Goal: Task Accomplishment & Management: Manage account settings

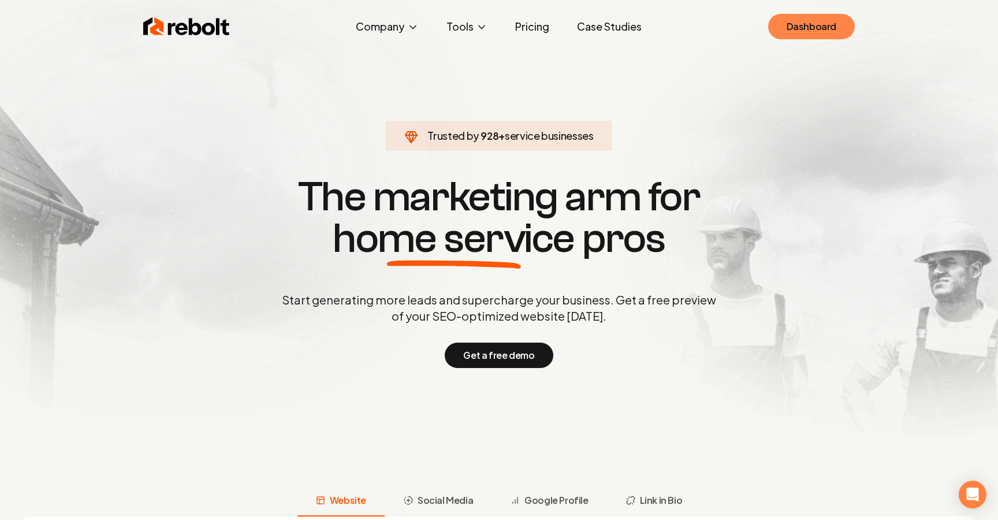
click at [828, 16] on link "Dashboard" at bounding box center [811, 26] width 87 height 25
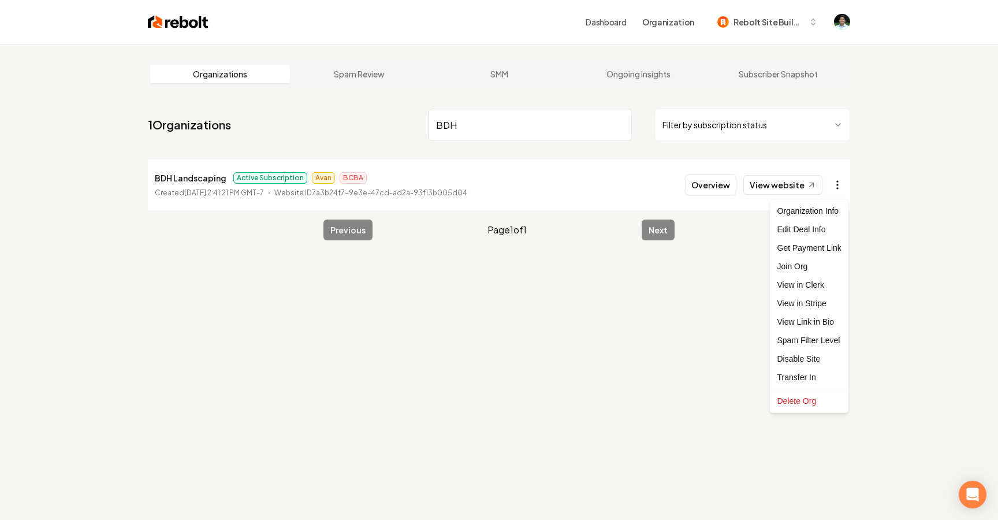
click at [837, 178] on html "Dashboard Organization Rebolt Site Builder Organizations Spam Review SMM Ongoin…" at bounding box center [499, 260] width 998 height 520
click at [801, 299] on link "View in Stripe" at bounding box center [808, 303] width 73 height 18
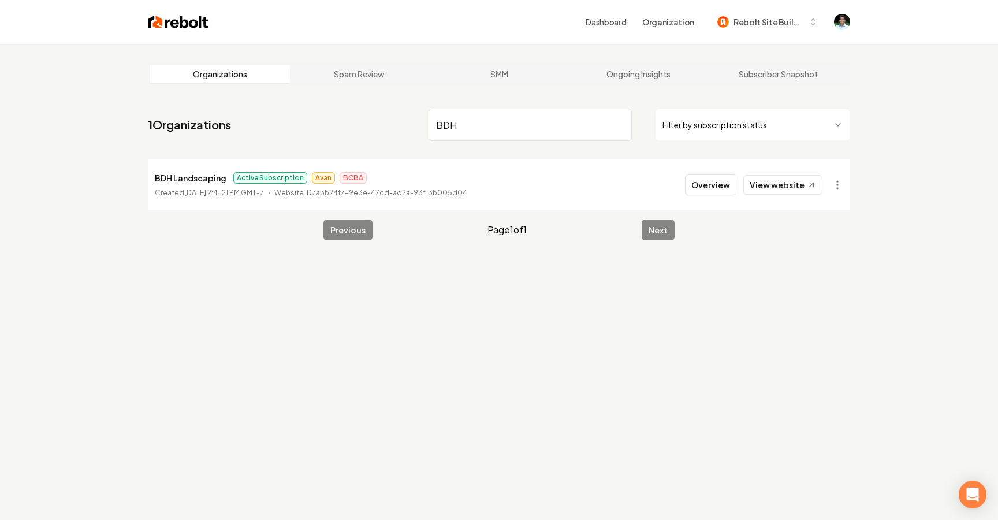
click at [497, 124] on input "BDH" at bounding box center [529, 125] width 203 height 32
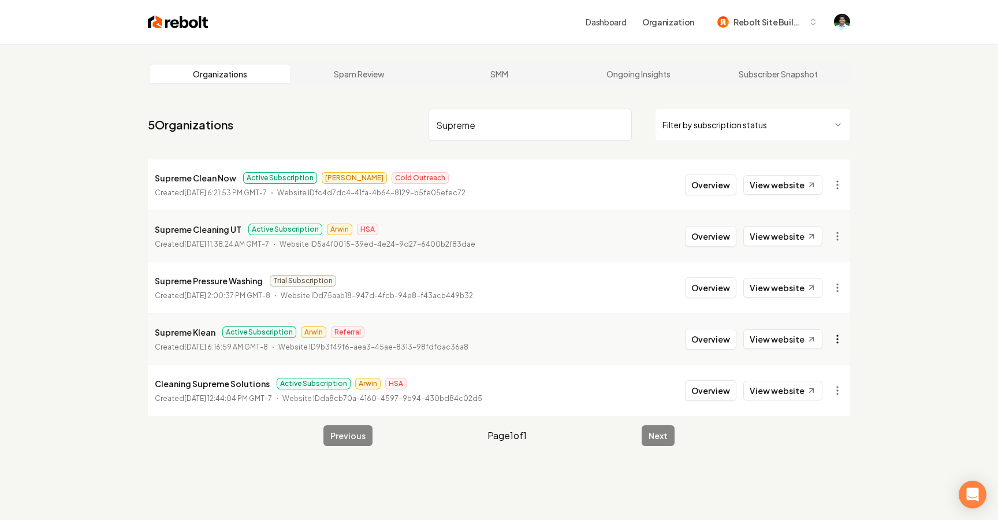
type input "Supreme"
click at [830, 341] on html "Dashboard Organization Rebolt Site Builder Organizations Spam Review SMM Ongoin…" at bounding box center [499, 260] width 998 height 520
click at [812, 213] on link "View in Stripe" at bounding box center [808, 215] width 73 height 18
click at [832, 333] on html "Dashboard Organization Rebolt Site Builder Organizations Spam Review SMM Ongoin…" at bounding box center [499, 260] width 998 height 520
click at [814, 215] on link "View in Stripe" at bounding box center [808, 215] width 73 height 18
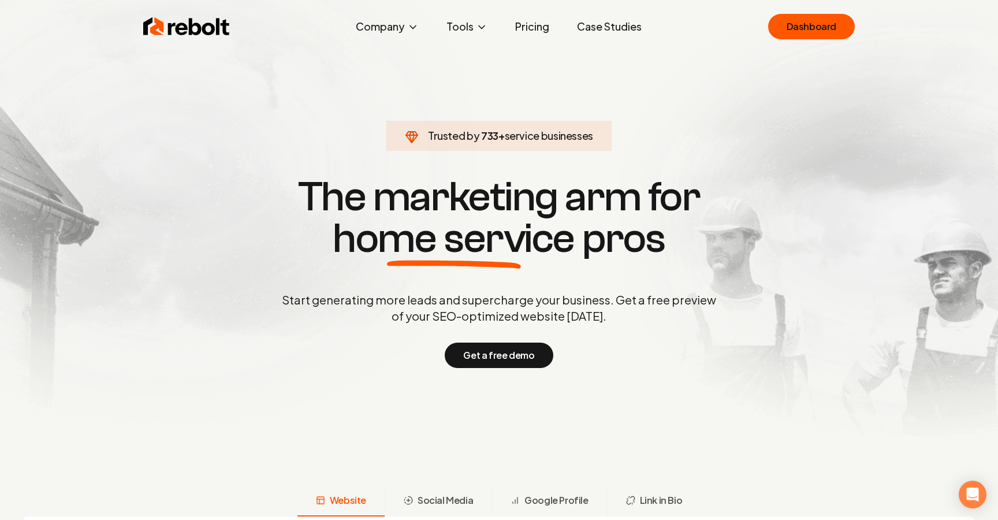
click at [794, 32] on link "Dashboard" at bounding box center [811, 26] width 87 height 25
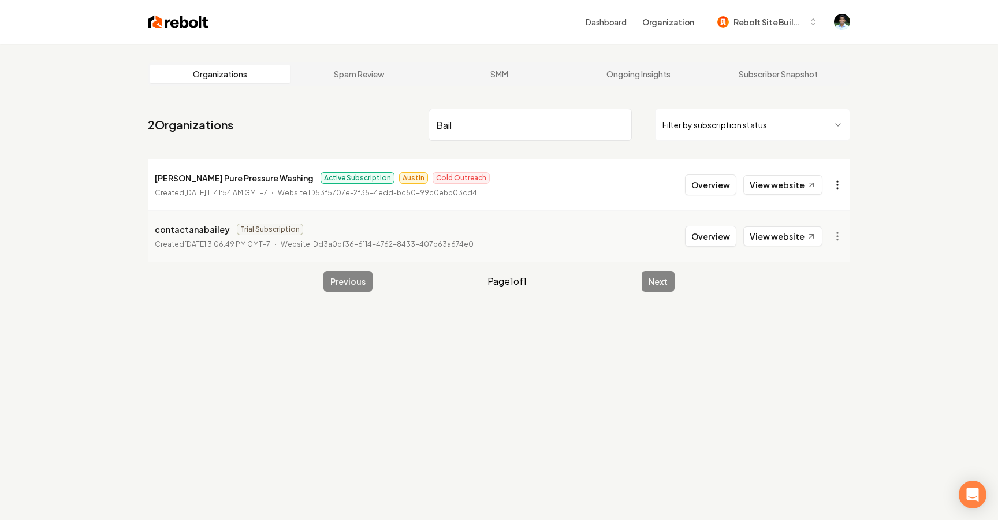
type input "Bail"
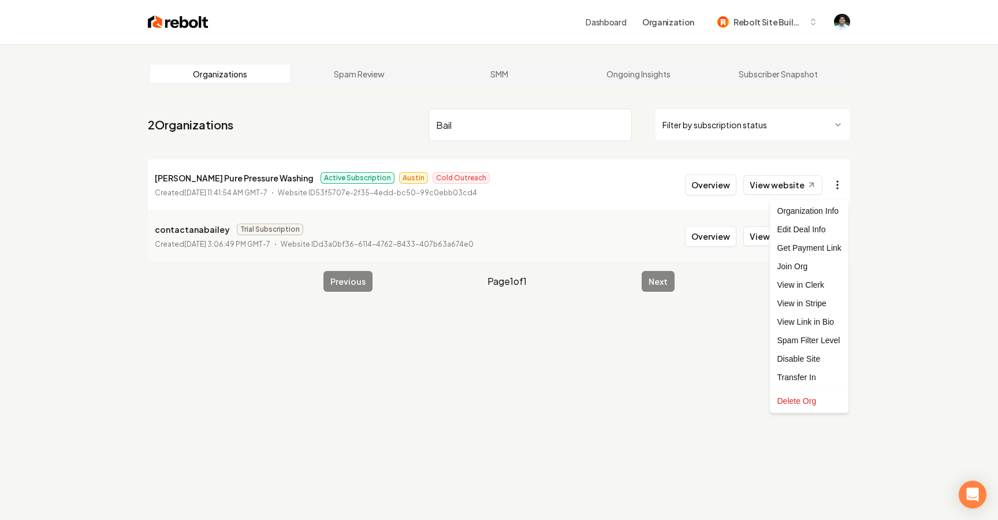
click at [837, 184] on html "Dashboard Organization Rebolt Site Builder Organizations Spam Review SMM Ongoin…" at bounding box center [499, 260] width 998 height 520
click at [808, 301] on link "View in Stripe" at bounding box center [808, 303] width 73 height 18
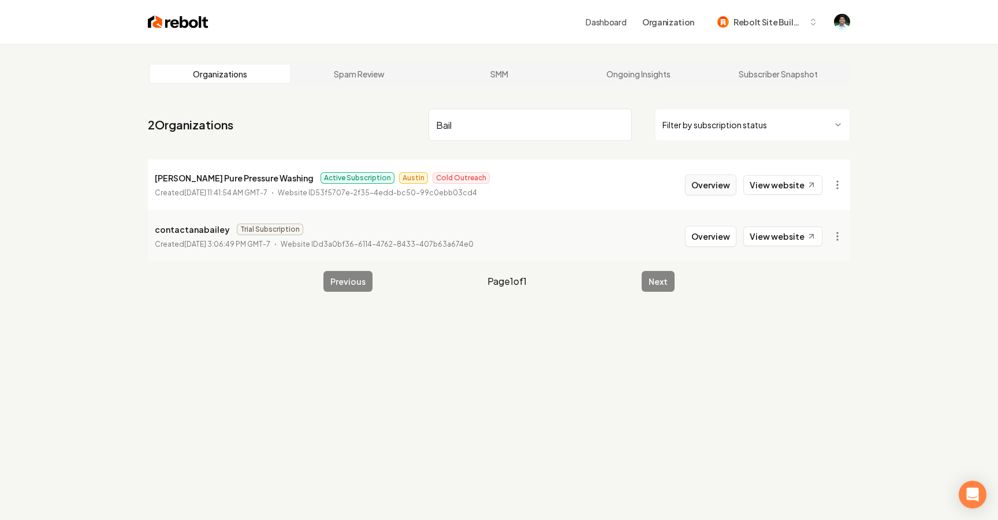
click at [705, 183] on button "Overview" at bounding box center [710, 184] width 51 height 21
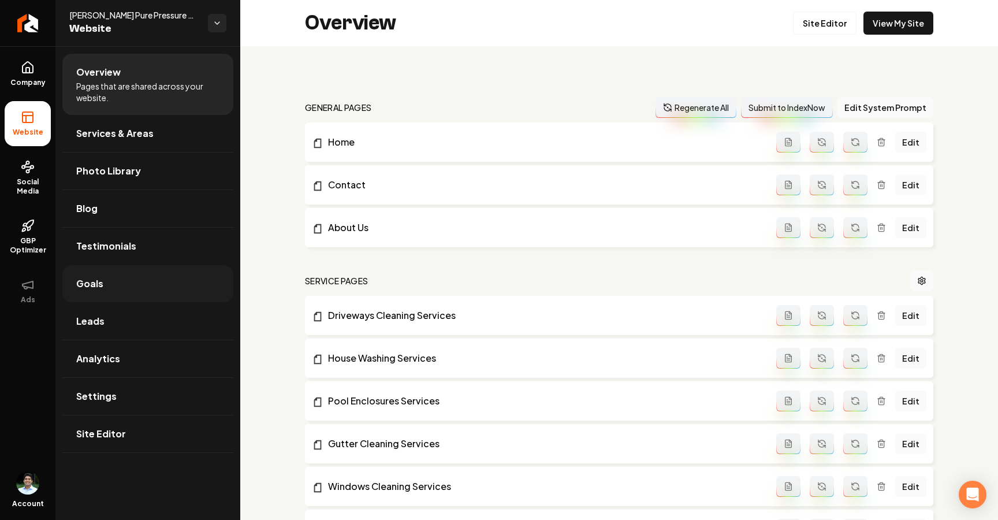
click at [98, 279] on span "Goals" at bounding box center [89, 284] width 27 height 14
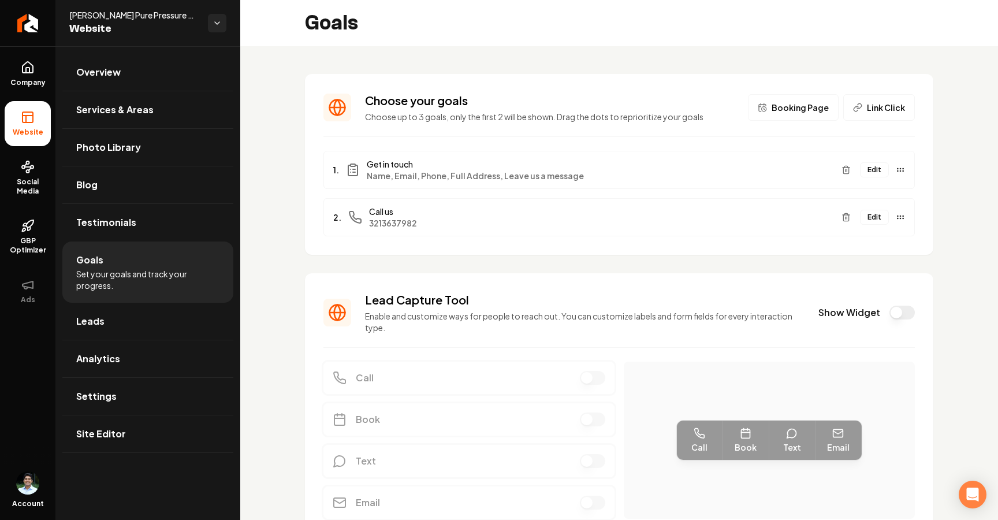
scroll to position [1, 0]
click at [902, 310] on button "Show Widget" at bounding box center [901, 312] width 25 height 14
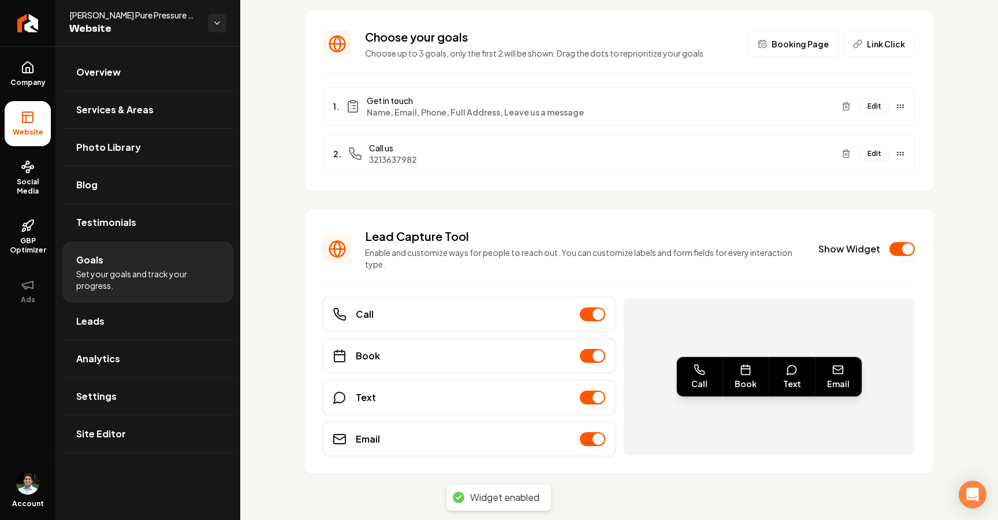
scroll to position [0, 0]
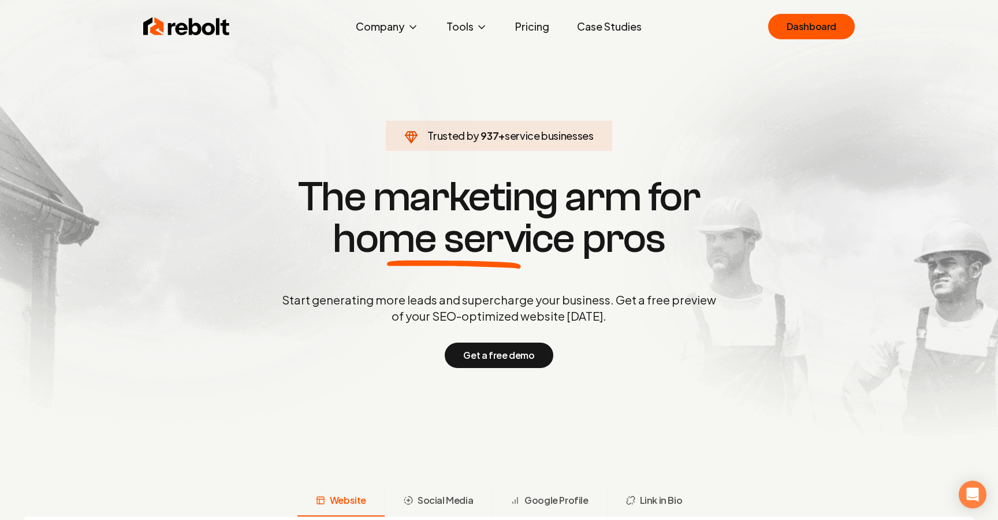
click at [714, 27] on div "Rebolt Company About Blog Jobs Help Center Tools Google Review QR Code Generato…" at bounding box center [498, 26] width 739 height 35
click at [817, 18] on link "Dashboard" at bounding box center [811, 26] width 87 height 25
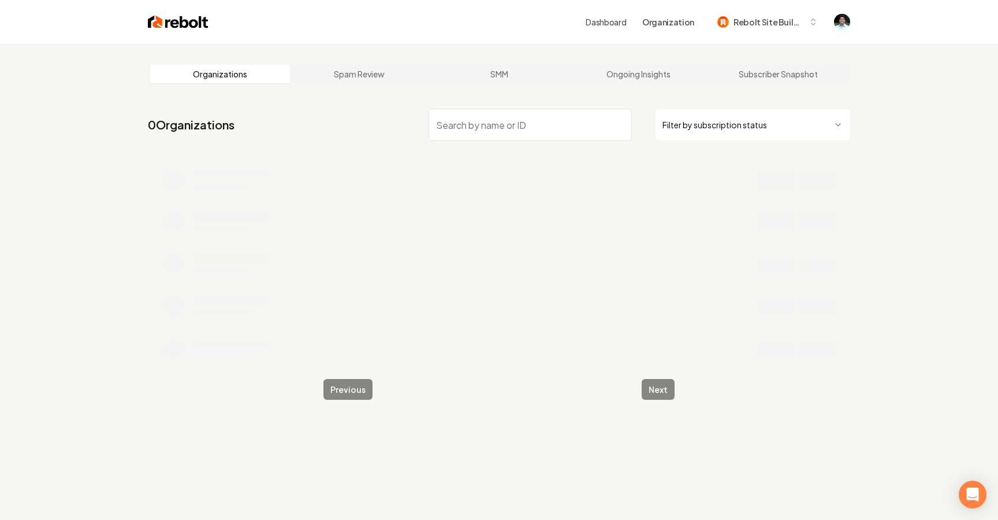
click at [536, 135] on input "search" at bounding box center [529, 125] width 203 height 32
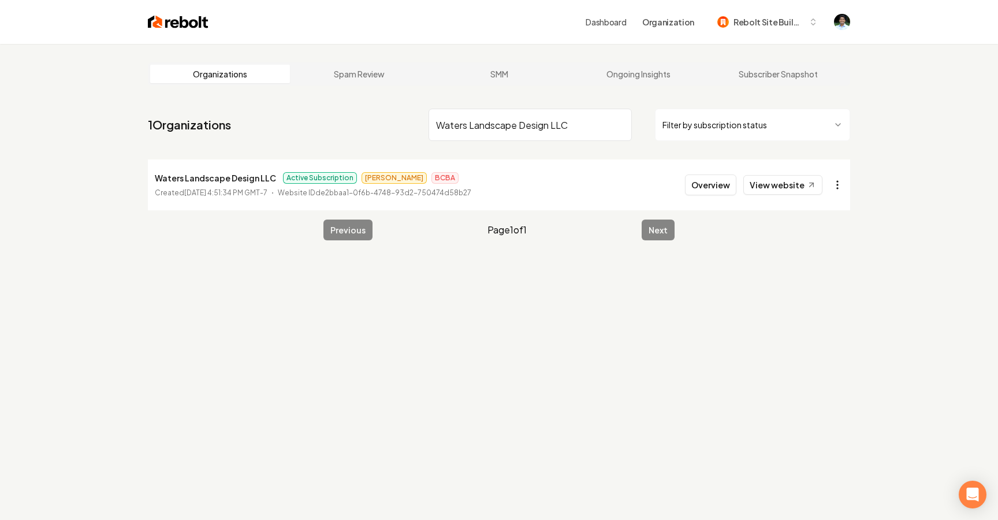
click at [838, 178] on html "Dashboard Organization Rebolt Site Builder Organizations Spam Review SMM Ongoin…" at bounding box center [499, 260] width 998 height 520
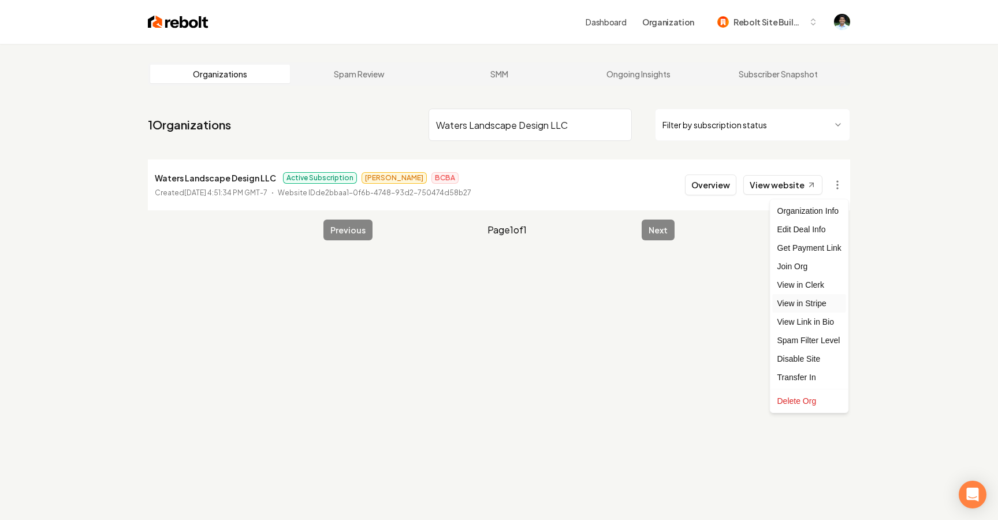
click at [812, 308] on link "View in Stripe" at bounding box center [808, 303] width 73 height 18
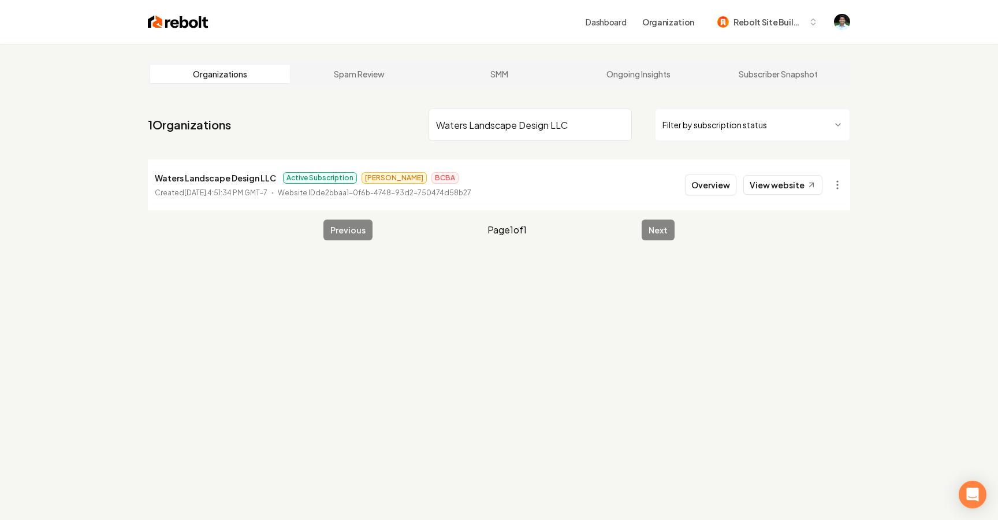
click at [559, 116] on input "Waters Landscape Design LLC" at bounding box center [529, 125] width 203 height 32
paste input "Thickets Habitat and Land Works"
type input "Thickets Habitat and Land Works"
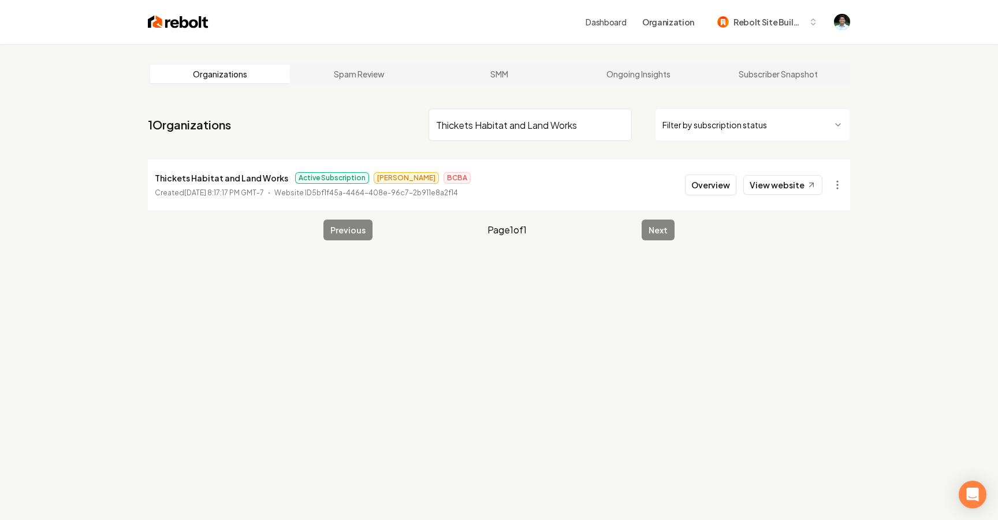
click at [536, 125] on input "Thickets Habitat and Land Works" at bounding box center [529, 125] width 203 height 32
paste input "All Earth Industrie"
click at [835, 180] on html "Dashboard Organization Rebolt Site Builder Organizations Spam Review SMM Ongoin…" at bounding box center [499, 260] width 998 height 520
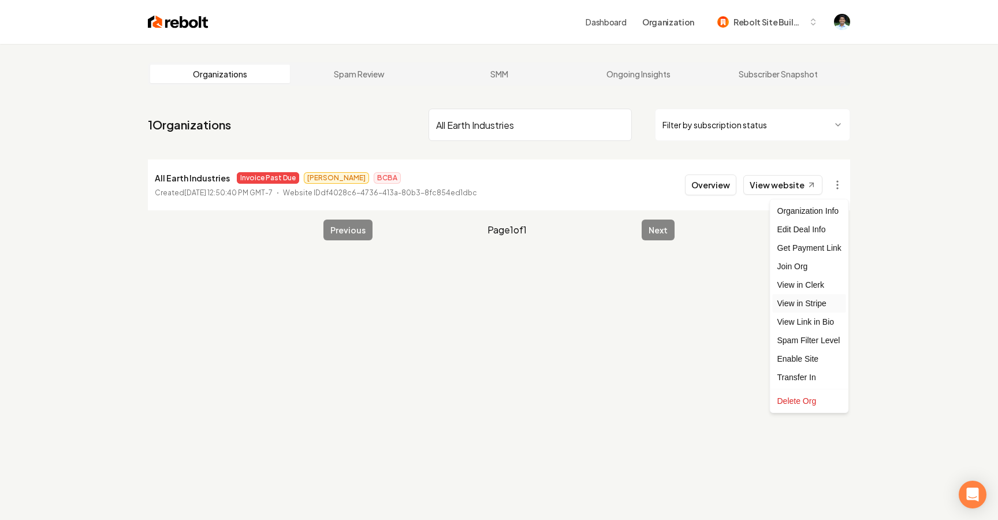
click at [802, 305] on link "View in Stripe" at bounding box center [808, 303] width 73 height 18
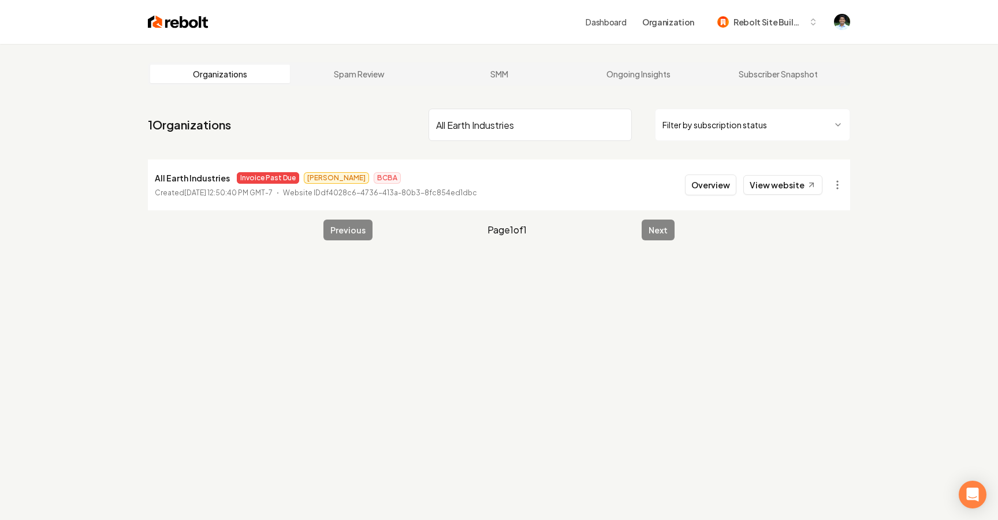
click at [482, 129] on input "All Earth Industries" at bounding box center [529, 125] width 203 height 32
paste input "Nautical Construction"
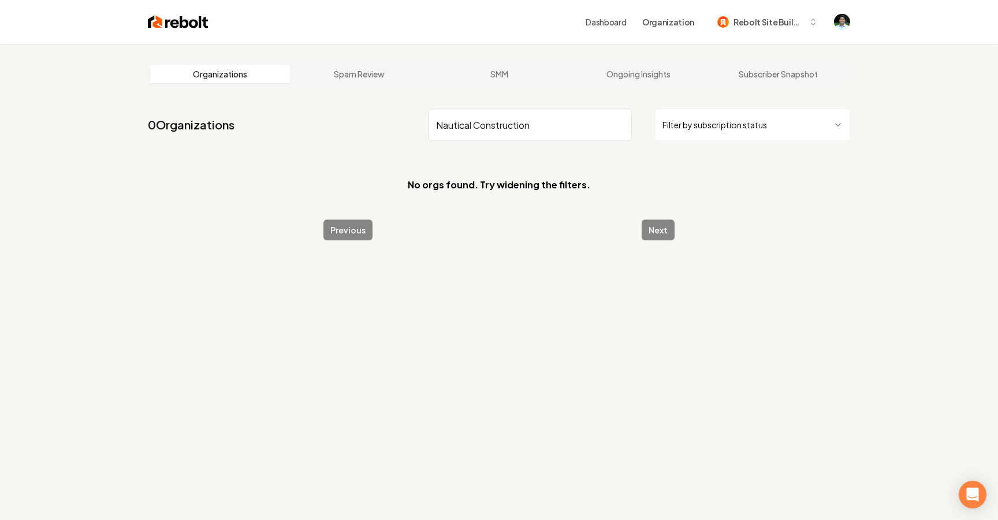
click at [436, 126] on input "Nautical Construction" at bounding box center [529, 125] width 203 height 32
click at [483, 129] on input "Nautical Construction" at bounding box center [529, 125] width 203 height 32
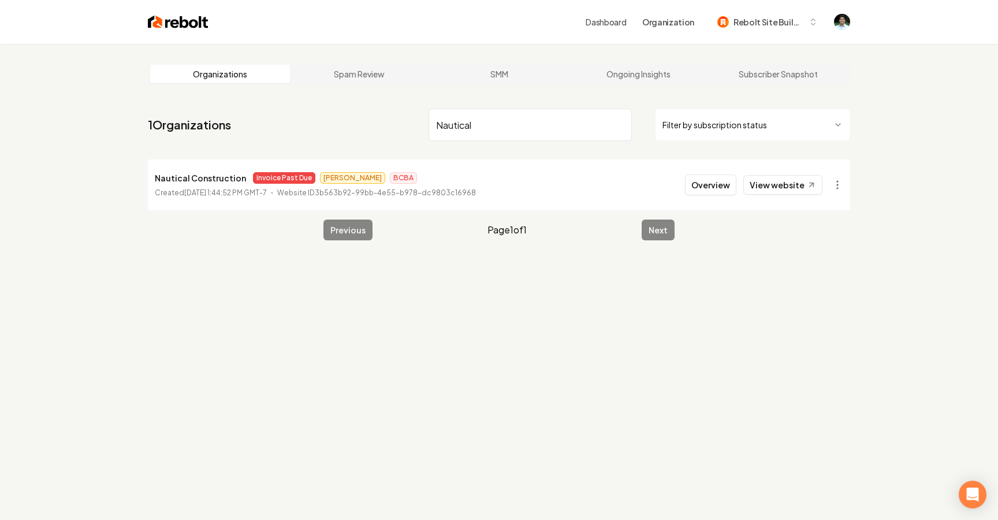
click at [473, 129] on input "Nautical" at bounding box center [529, 125] width 203 height 32
paste input "Dino’s Lawn & Garden"
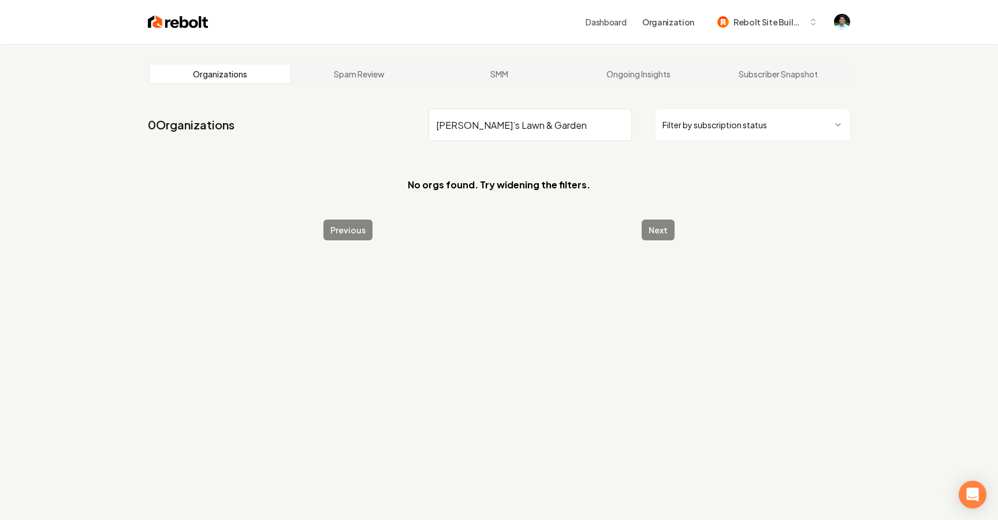
drag, startPoint x: 460, startPoint y: 124, endPoint x: 607, endPoint y: 126, distance: 146.7
click at [604, 125] on input "Dino’s Lawn & Garden" at bounding box center [529, 125] width 203 height 32
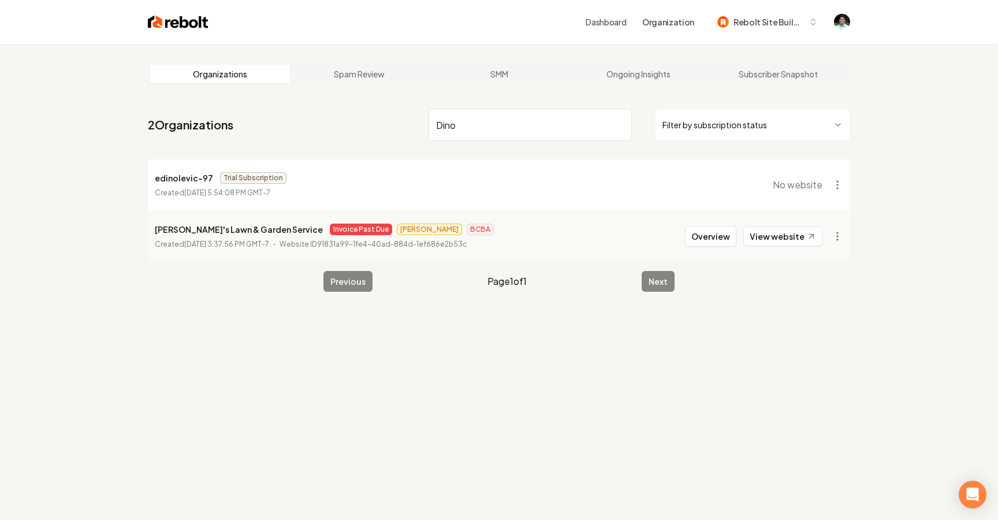
click at [465, 133] on input "Dino" at bounding box center [529, 125] width 203 height 32
paste input "Terrain Transformations"
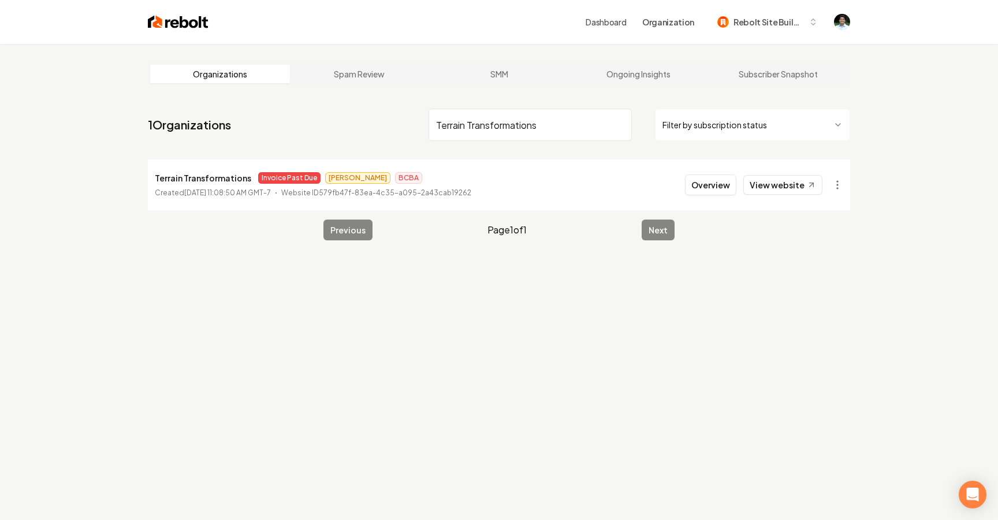
click at [499, 126] on input "Terrain Transformations" at bounding box center [529, 125] width 203 height 32
paste input "Ch lawn care LLC"
click at [483, 124] on input "Ch lawn care LLC" at bounding box center [529, 125] width 203 height 32
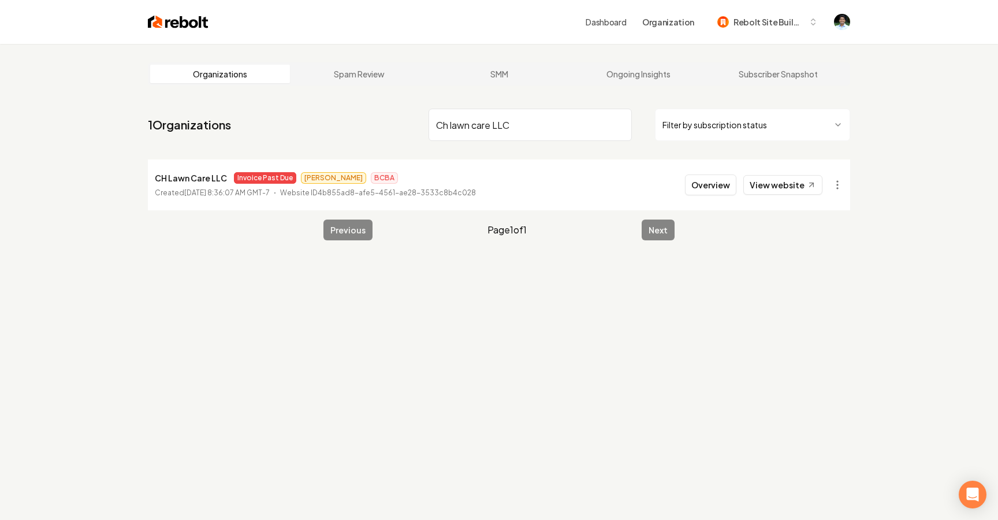
click at [483, 124] on input "Ch lawn care LLC" at bounding box center [529, 125] width 203 height 32
paste input "TX SOLAR CARE LLC"
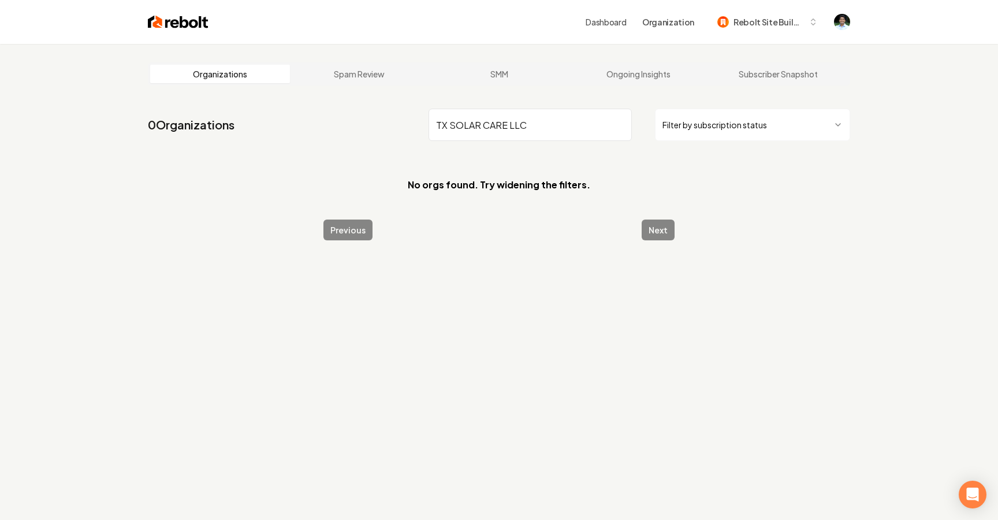
click at [436, 126] on input "TX SOLAR CARE LLC" at bounding box center [529, 125] width 203 height 32
drag, startPoint x: 523, startPoint y: 128, endPoint x: 449, endPoint y: 128, distance: 74.5
click at [449, 128] on input "TX SOLAR CARE LLC" at bounding box center [529, 125] width 203 height 32
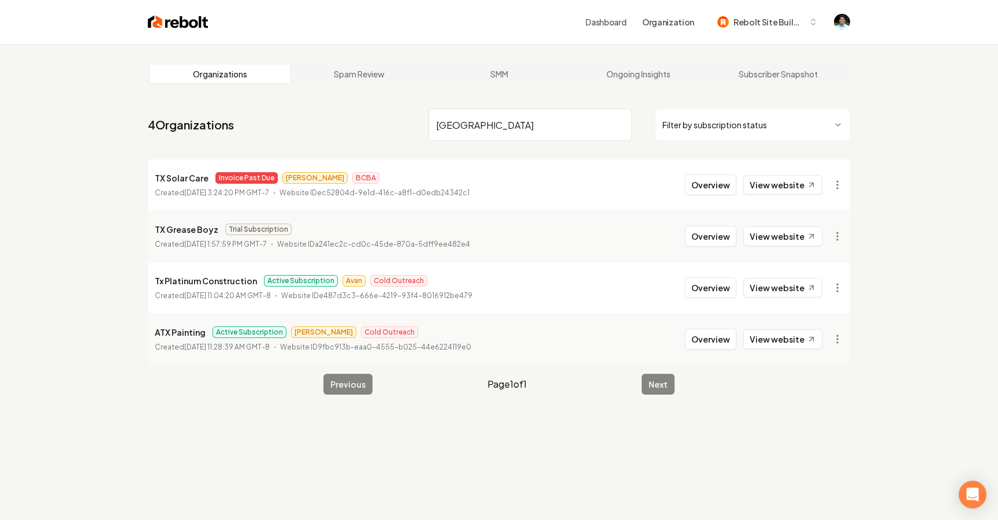
click at [542, 114] on input "TX" at bounding box center [529, 125] width 203 height 32
paste input "Jirik Dirt Worx"
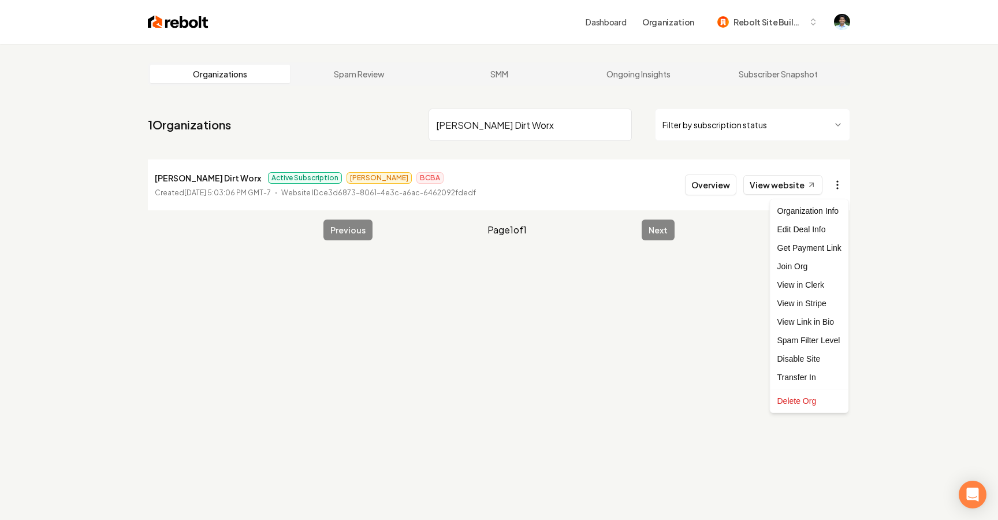
click at [835, 182] on html "Dashboard Organization Rebolt Site Builder Organizations Spam Review SMM Ongoin…" at bounding box center [499, 260] width 998 height 520
click at [798, 301] on link "View in Stripe" at bounding box center [808, 303] width 73 height 18
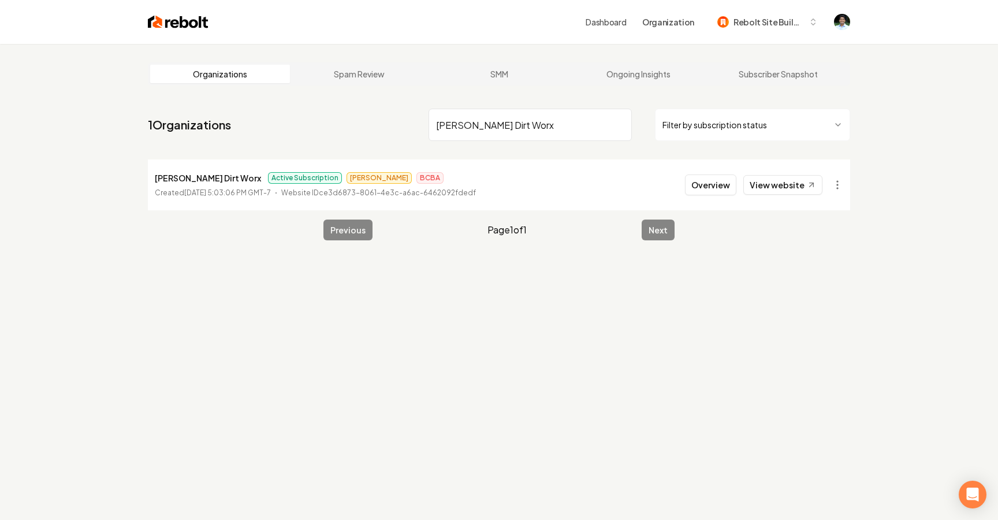
click at [481, 126] on input "Jirik Dirt Worx" at bounding box center [529, 125] width 203 height 32
paste input "North Iowa Hardscapes & Design LLC,"
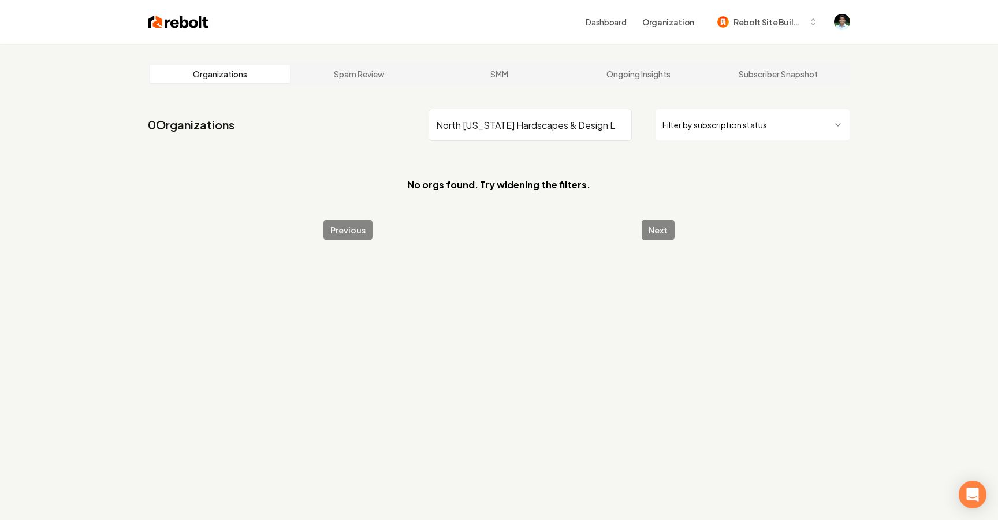
click at [436, 122] on input "North Iowa Hardscapes & Design LLC" at bounding box center [529, 125] width 203 height 32
drag, startPoint x: 599, startPoint y: 125, endPoint x: 484, endPoint y: 125, distance: 114.3
click at [484, 125] on input "North Iowa Hardscapes & Design LLC" at bounding box center [529, 125] width 203 height 32
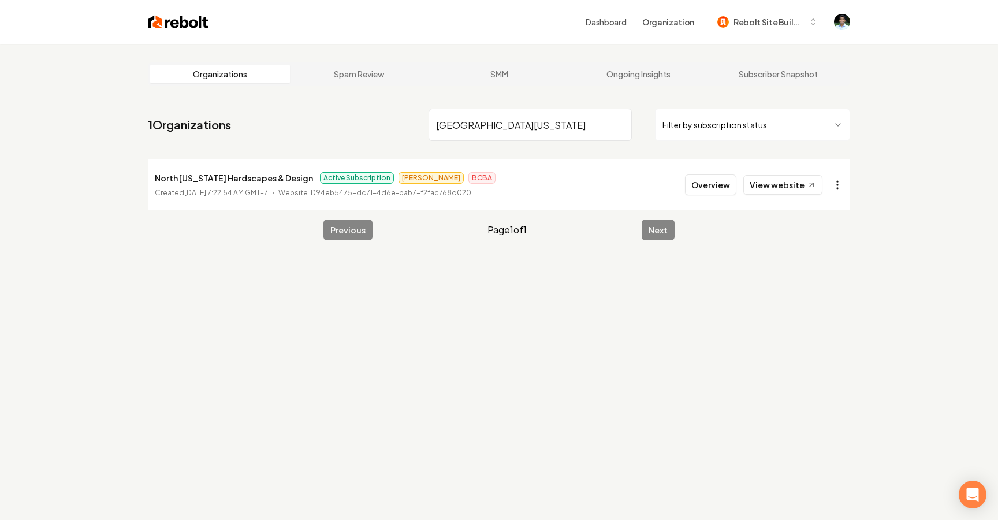
click at [833, 183] on html "Dashboard Organization Rebolt Site Builder Organizations Spam Review SMM Ongoin…" at bounding box center [499, 260] width 998 height 520
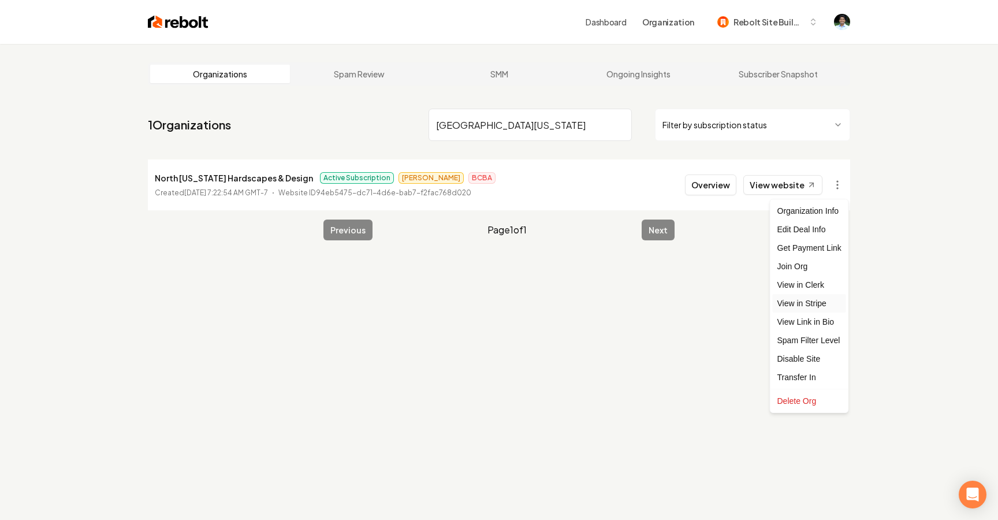
click at [813, 306] on link "View in Stripe" at bounding box center [808, 303] width 73 height 18
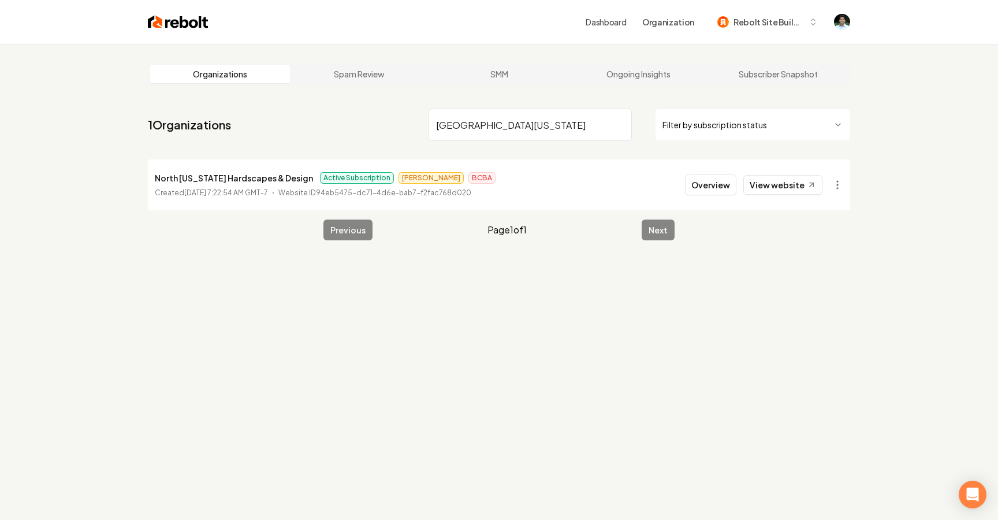
click at [512, 129] on input "North Iowa" at bounding box center [529, 125] width 203 height 32
paste input "Top Dog Fuel LLC"
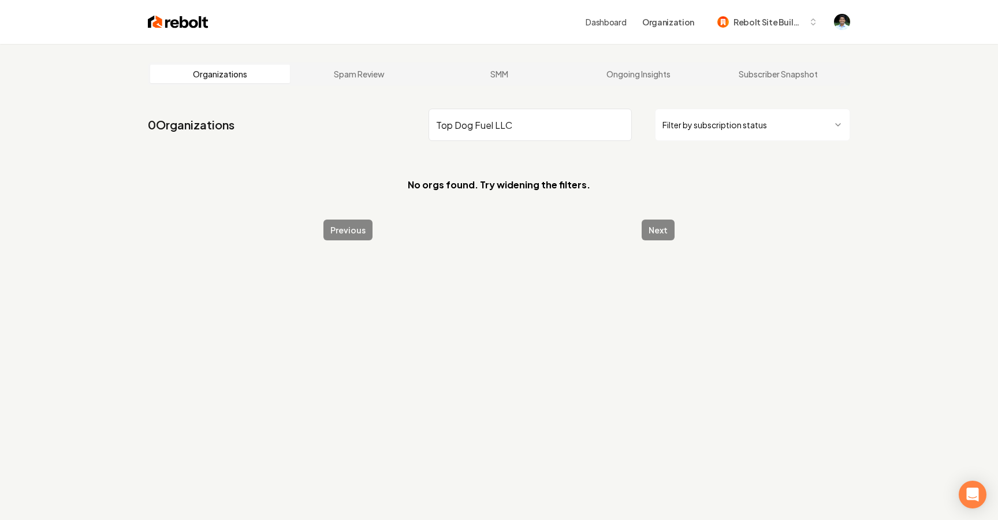
drag, startPoint x: 514, startPoint y: 125, endPoint x: 471, endPoint y: 125, distance: 42.7
click at [471, 125] on input "Top Dog Fuel LLC" at bounding box center [529, 125] width 203 height 32
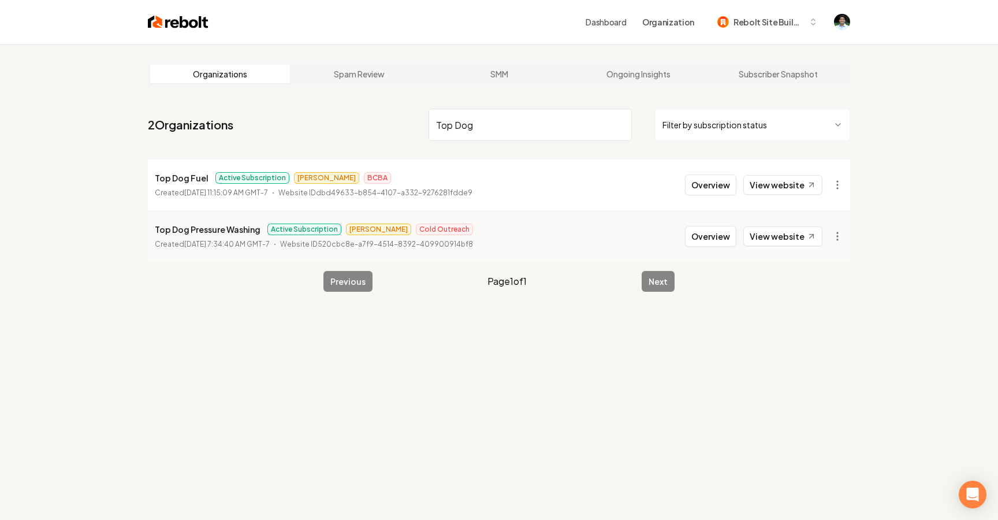
type input "Top Dog"
click at [525, 124] on input "Top Dog" at bounding box center [529, 125] width 203 height 32
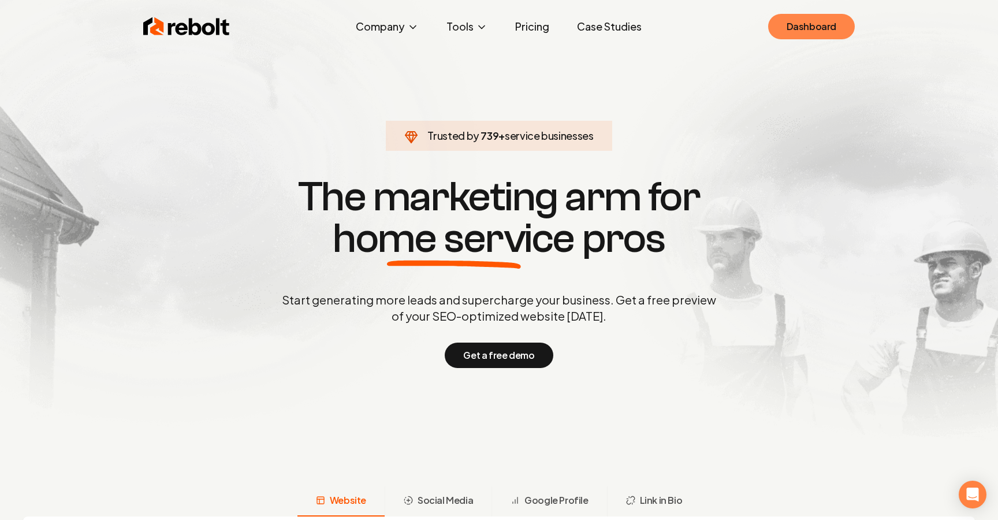
click at [808, 23] on link "Dashboard" at bounding box center [811, 26] width 87 height 25
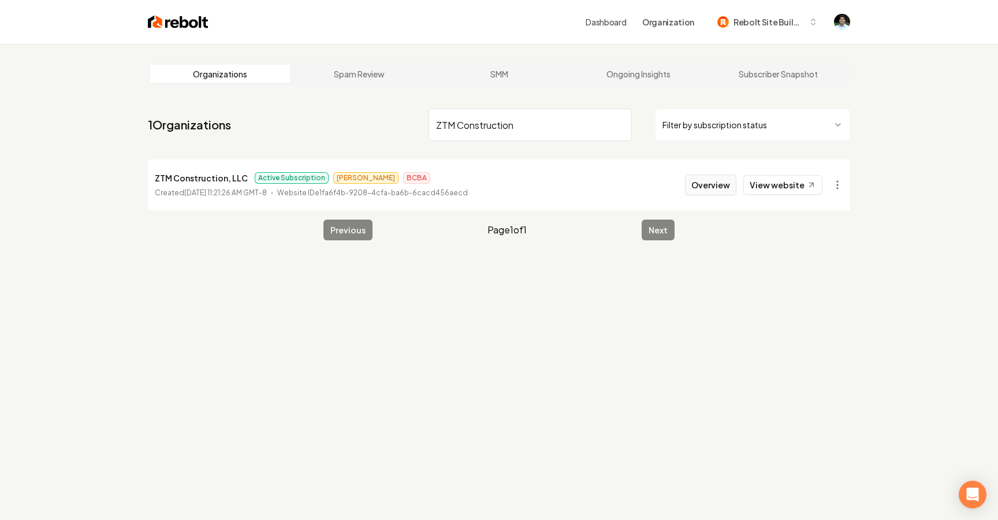
type input "ZTM Construction"
click at [728, 191] on button "Overview" at bounding box center [710, 184] width 51 height 21
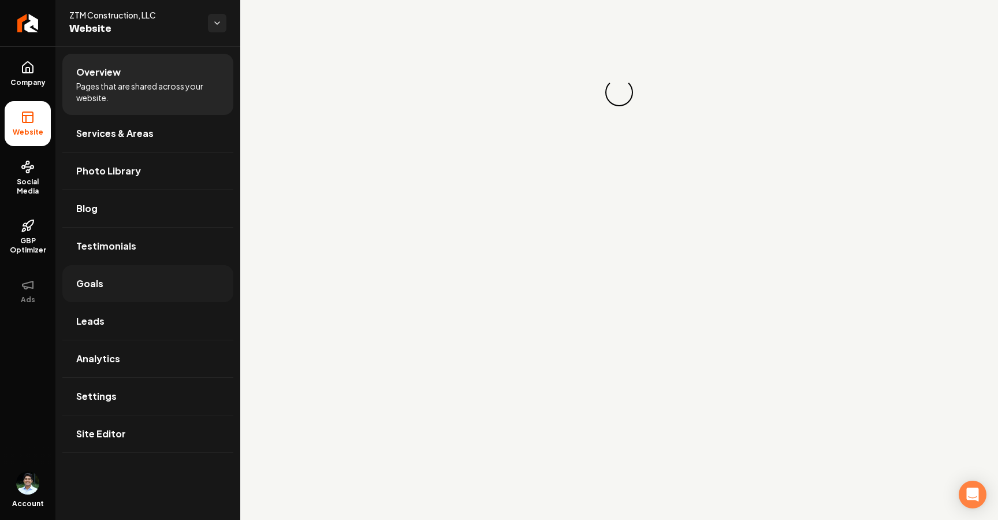
click at [102, 288] on link "Goals" at bounding box center [147, 283] width 171 height 37
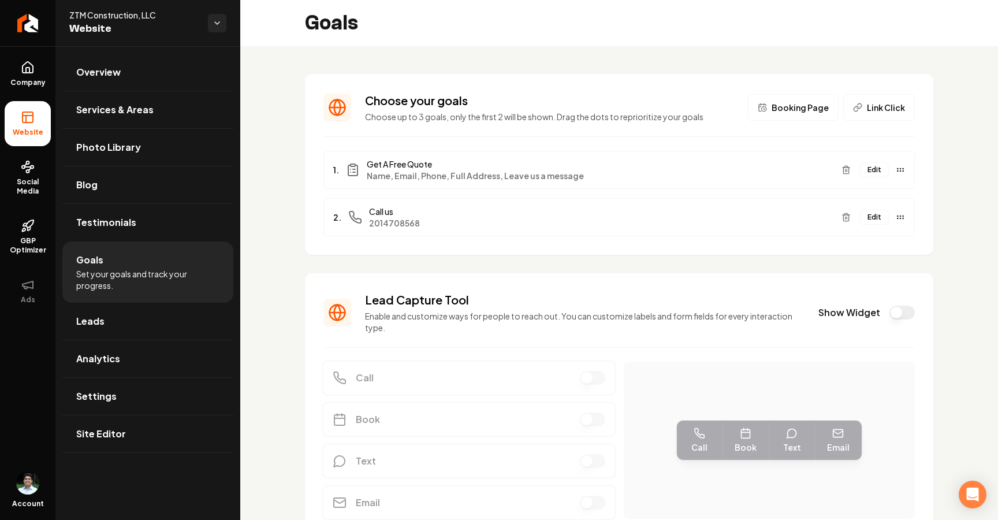
click at [906, 313] on button "Show Widget" at bounding box center [901, 312] width 25 height 14
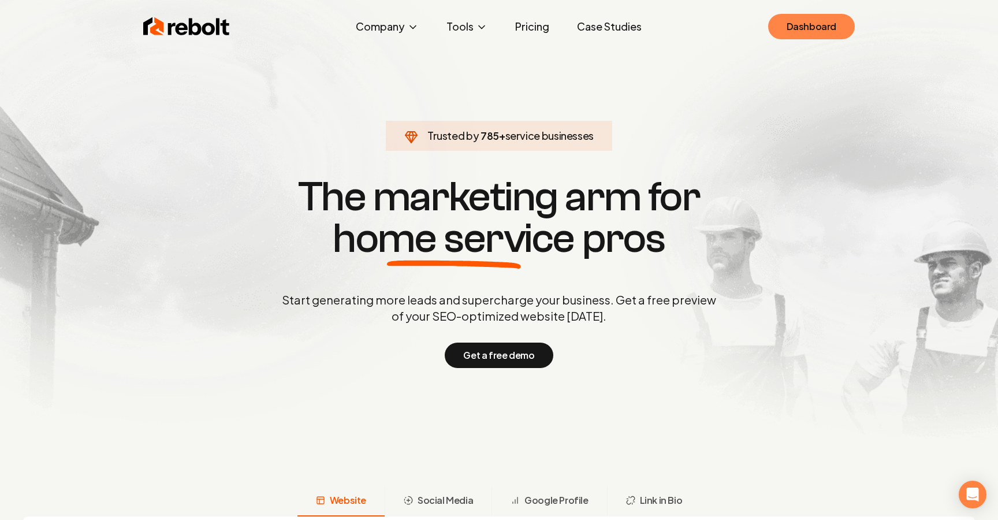
click at [813, 21] on link "Dashboard" at bounding box center [811, 26] width 87 height 25
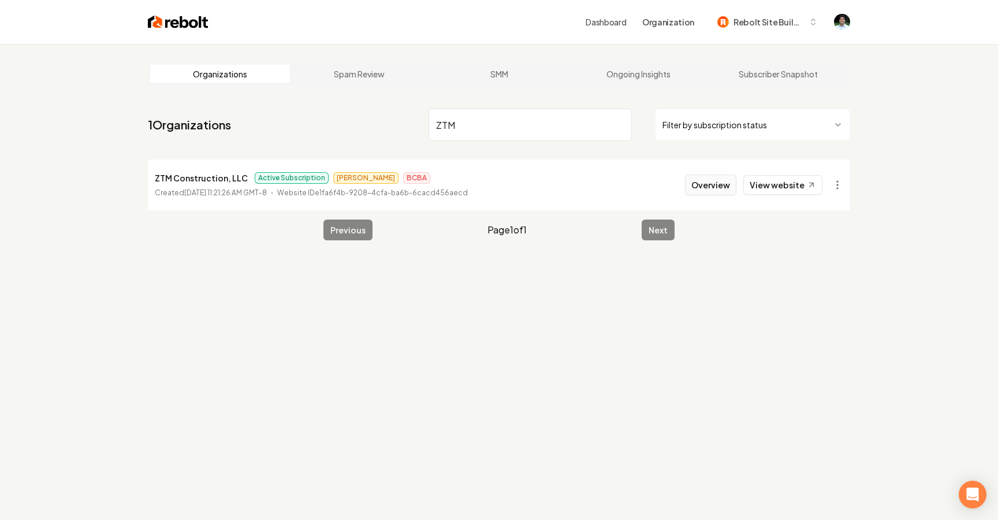
type input "ZTM"
click at [698, 185] on button "Overview" at bounding box center [710, 184] width 51 height 21
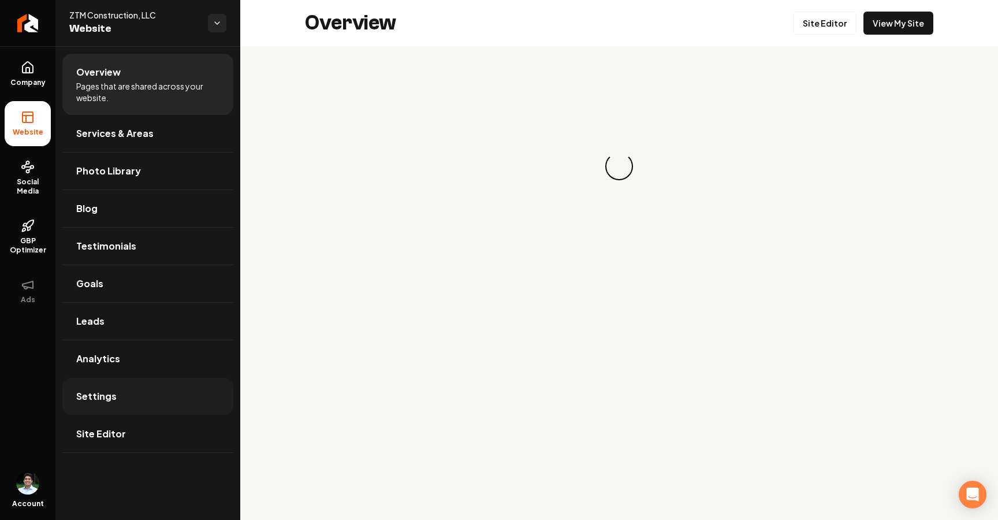
click at [129, 397] on link "Settings" at bounding box center [147, 396] width 171 height 37
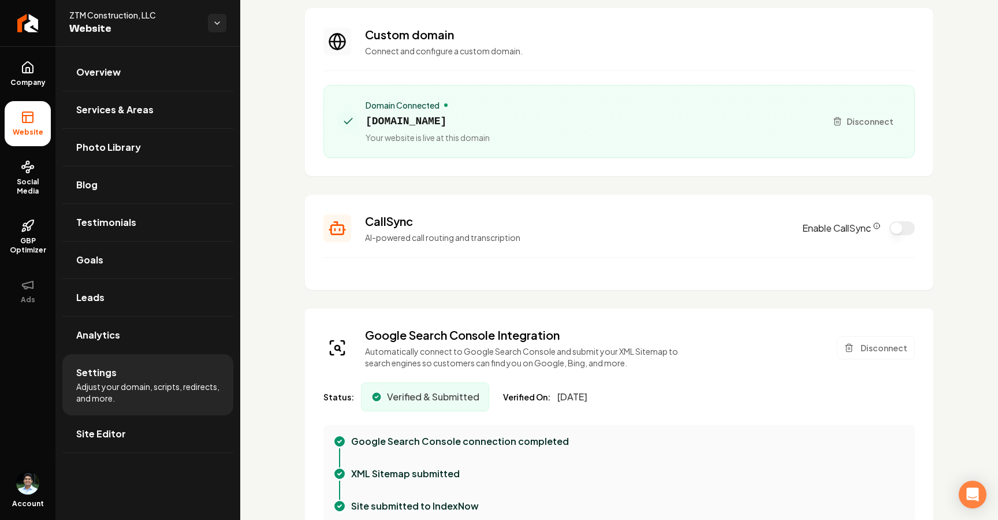
scroll to position [76, 0]
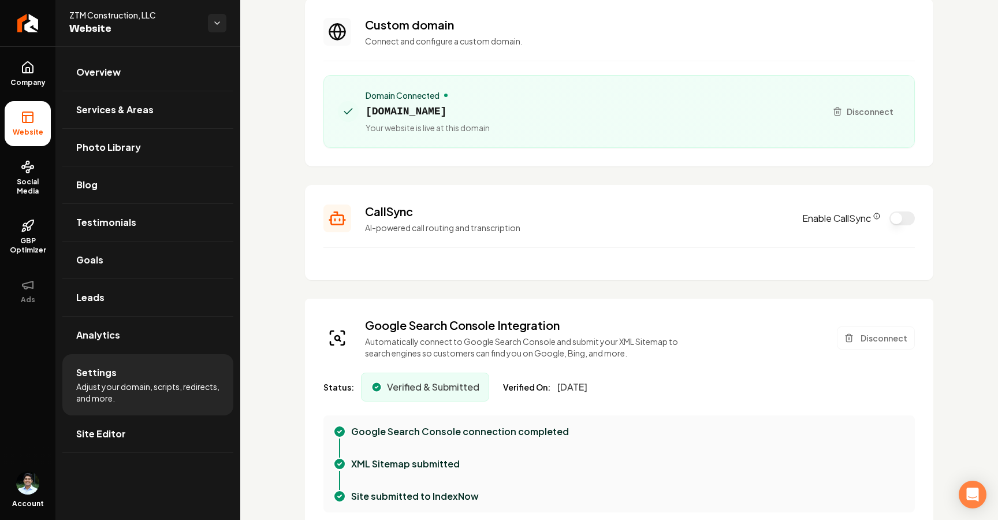
click at [896, 212] on button "Enable CallSync" at bounding box center [901, 218] width 25 height 14
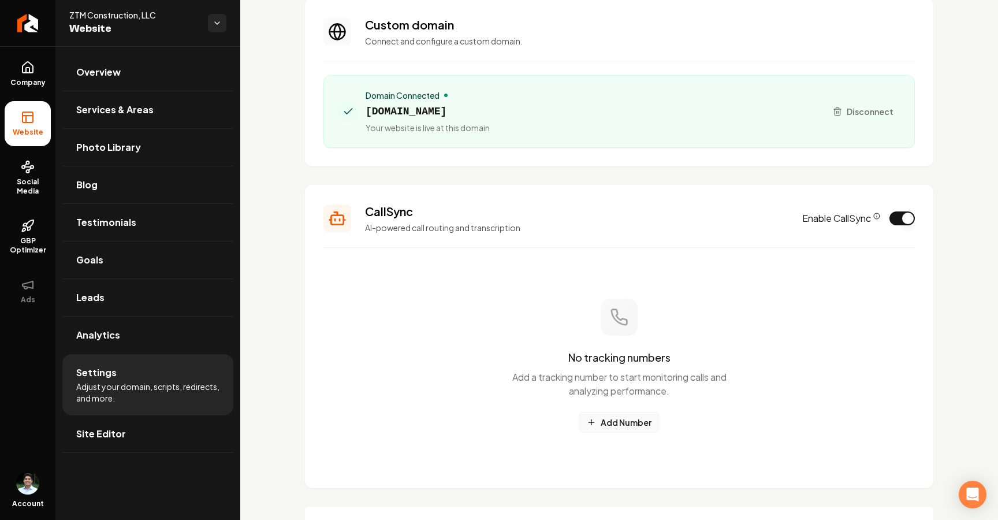
click at [607, 424] on button "Add Number" at bounding box center [619, 422] width 80 height 21
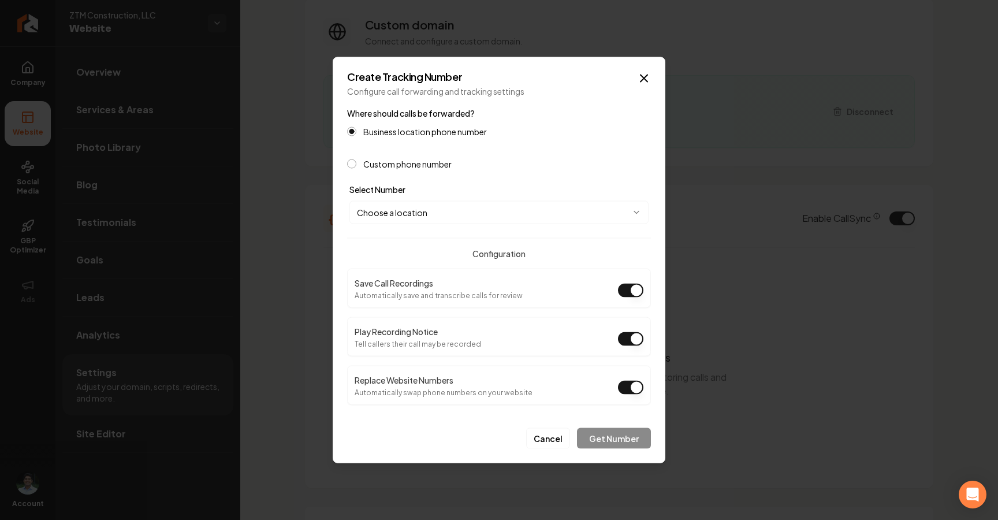
click at [425, 216] on body "Company Website Social Media GBP Optimizer Ads Account ZTM Construction, LLC We…" at bounding box center [499, 260] width 998 height 520
select select "**********"
click at [624, 442] on button "Get Number" at bounding box center [614, 438] width 74 height 21
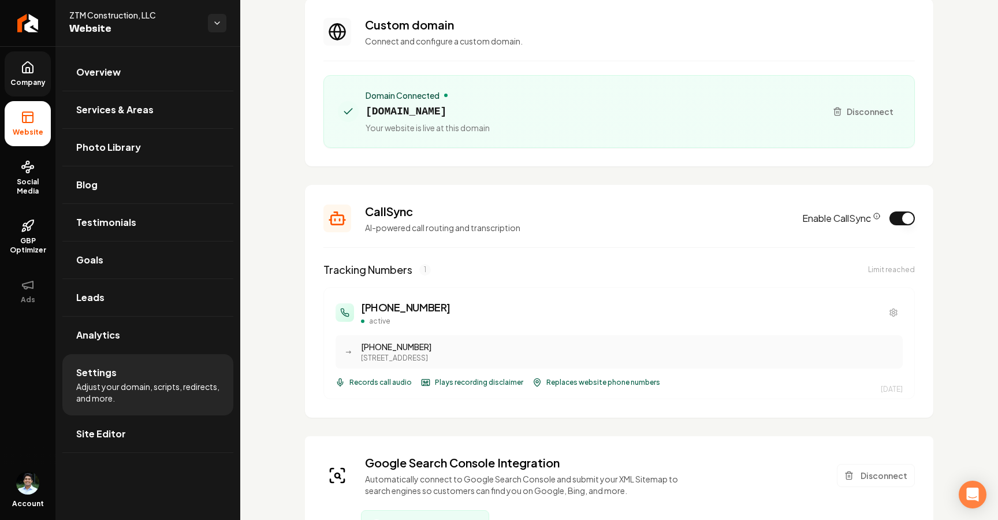
click at [42, 74] on link "Company" at bounding box center [28, 73] width 46 height 45
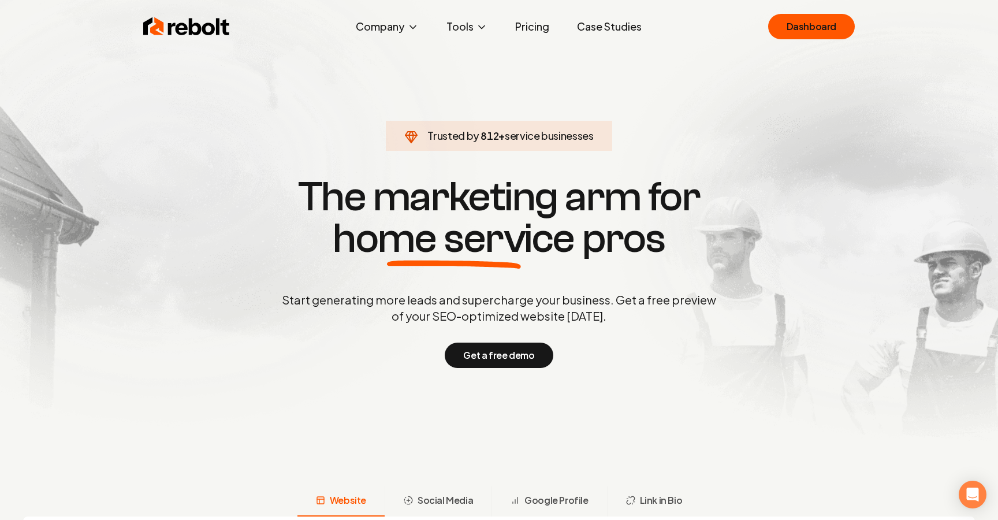
click at [802, 12] on div "Rebolt Company About Blog Jobs Help Center Tools Google Review QR Code Generato…" at bounding box center [498, 26] width 739 height 35
click at [805, 24] on link "Dashboard" at bounding box center [811, 26] width 87 height 25
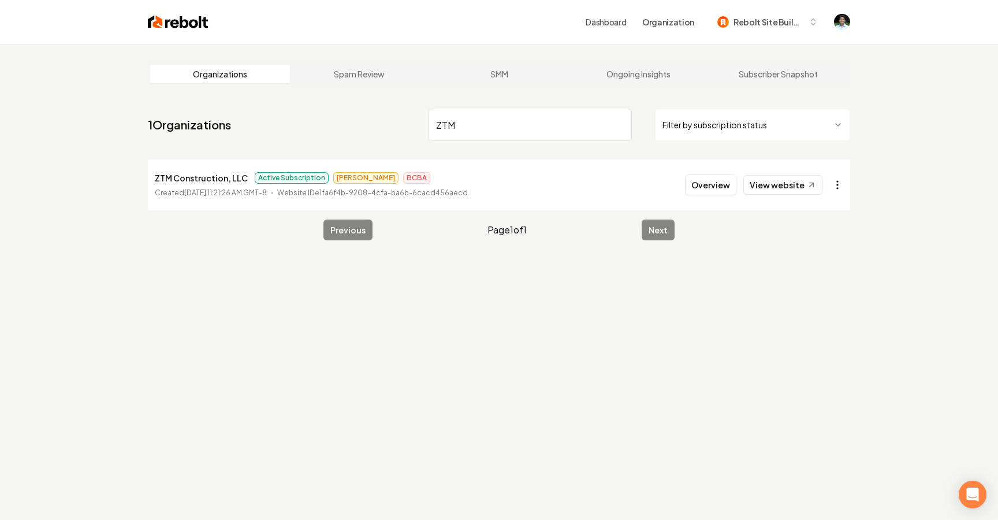
type input "ZTM"
click at [839, 181] on html "Dashboard Organization Rebolt Site Builder Organizations Spam Review SMM Ongoin…" at bounding box center [499, 260] width 998 height 520
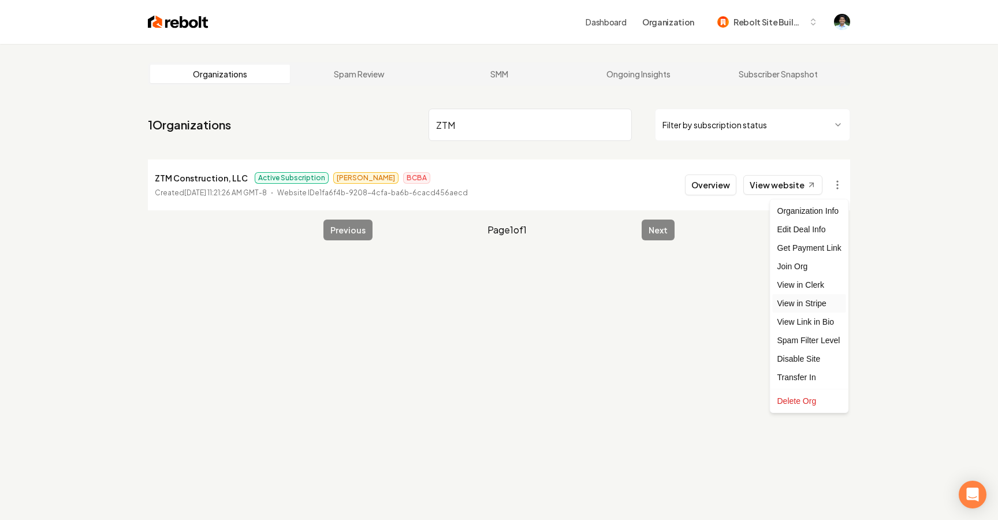
click at [815, 303] on link "View in Stripe" at bounding box center [808, 303] width 73 height 18
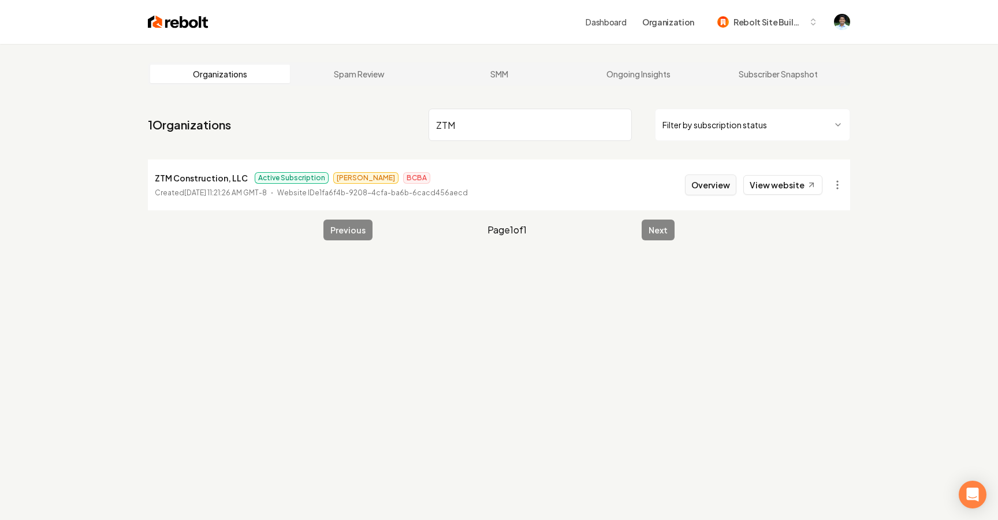
click at [711, 177] on button "Overview" at bounding box center [710, 184] width 51 height 21
click at [838, 181] on html "Dashboard Organization Rebolt Site Builder Organizations Spam Review SMM Ongoin…" at bounding box center [499, 260] width 998 height 520
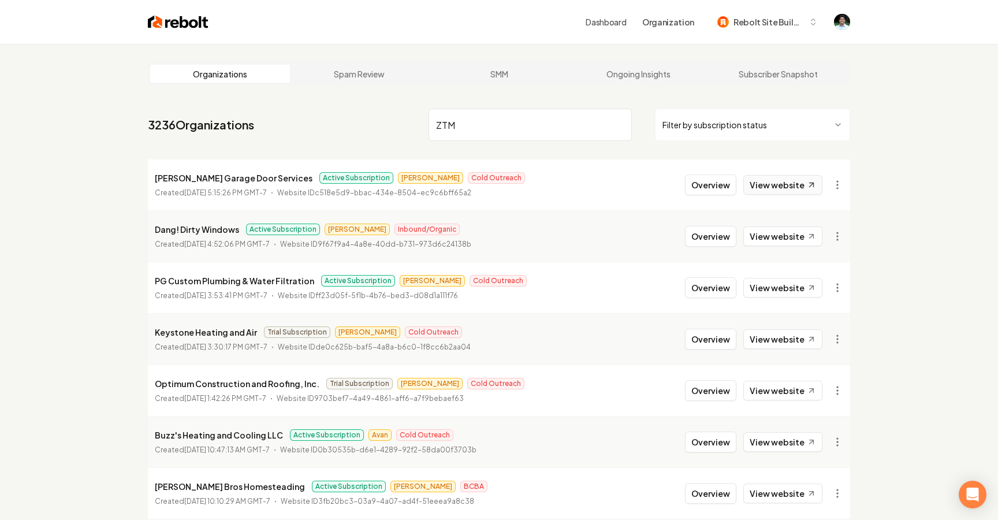
click at [793, 180] on link "View website" at bounding box center [782, 185] width 79 height 20
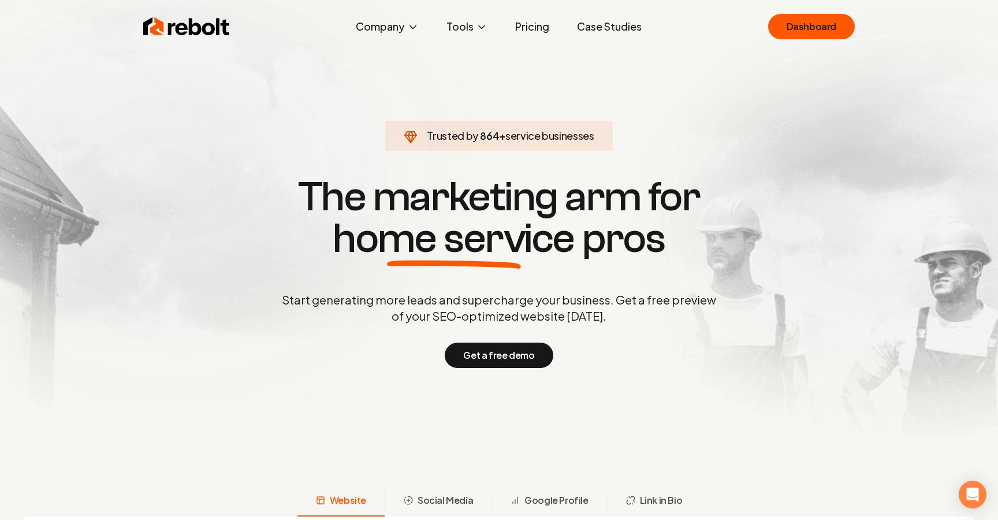
click at [830, 2] on img at bounding box center [499, 232] width 998 height 464
click at [828, 25] on link "Dashboard" at bounding box center [811, 26] width 87 height 25
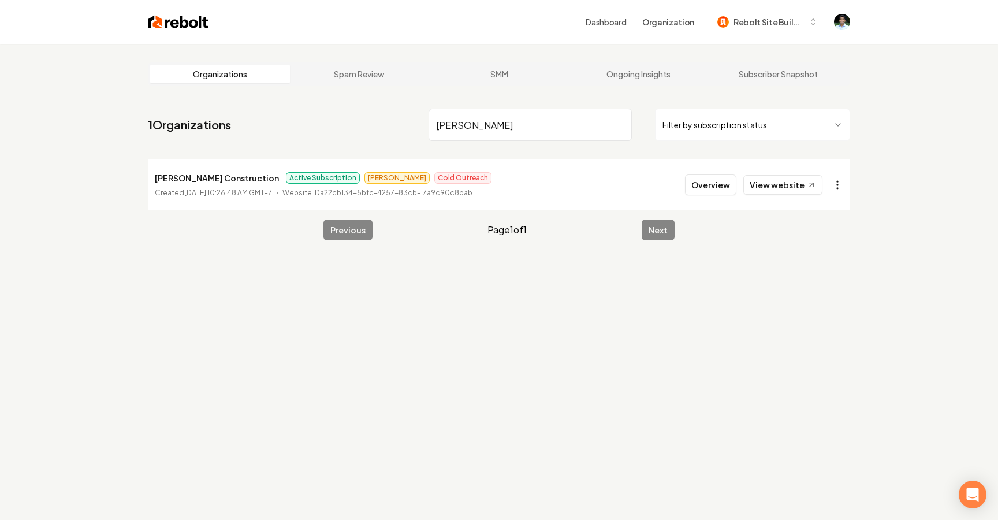
type input "[PERSON_NAME]"
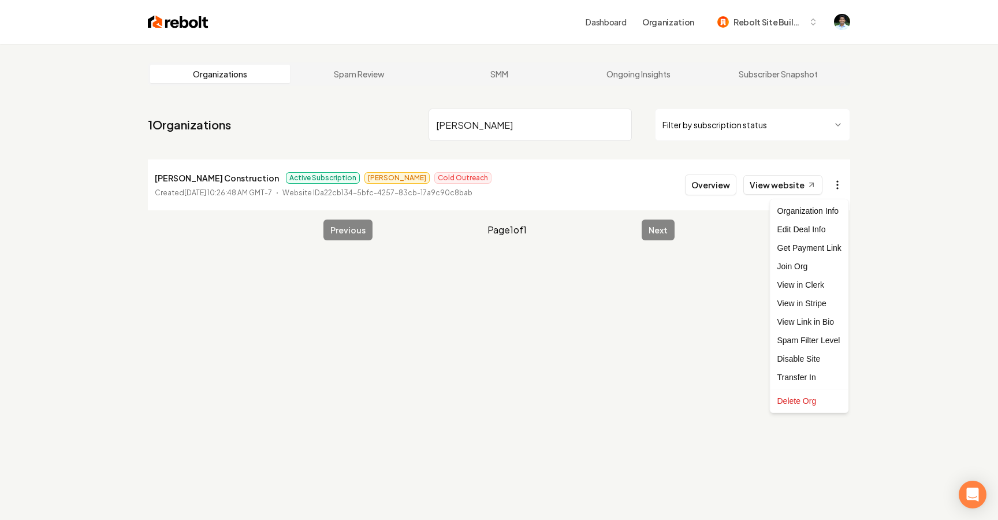
click at [833, 184] on html "Dashboard Organization Rebolt Site Builder Organizations Spam Review SMM Ongoin…" at bounding box center [499, 260] width 998 height 520
click at [820, 303] on link "View in Stripe" at bounding box center [808, 303] width 73 height 18
